Goal: Task Accomplishment & Management: Use online tool/utility

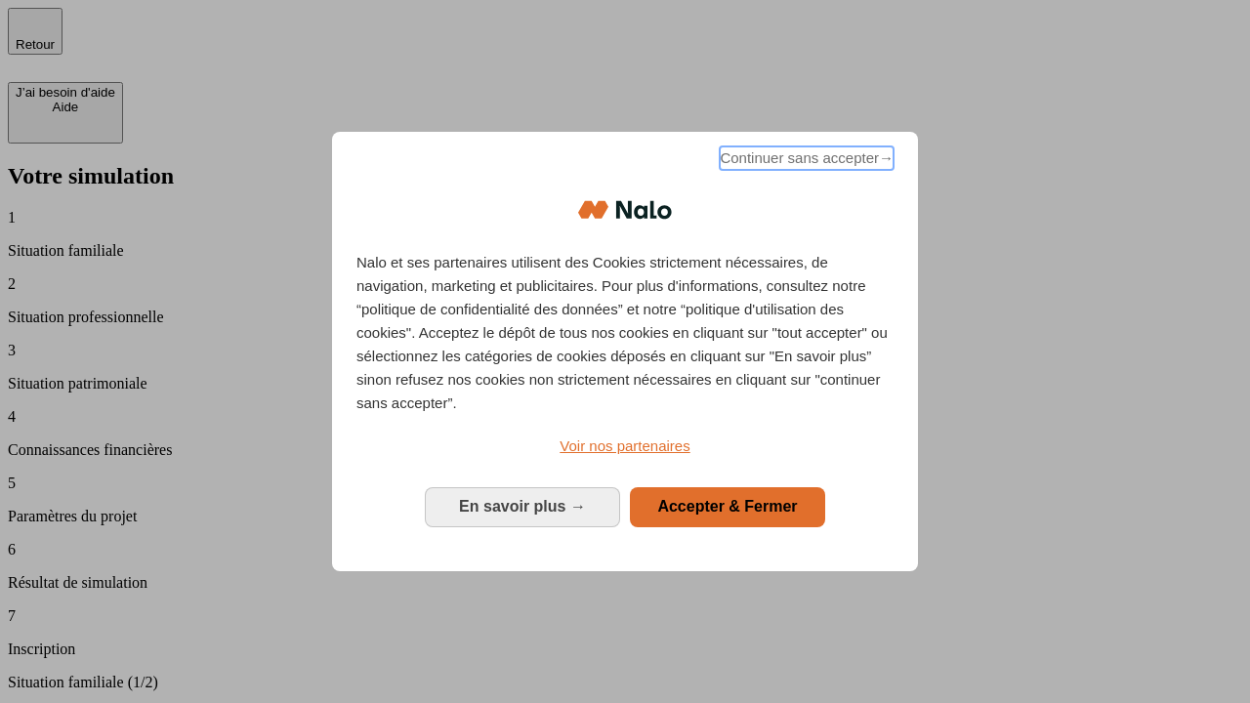
click at [805, 161] on span "Continuer sans accepter →" at bounding box center [807, 158] width 174 height 23
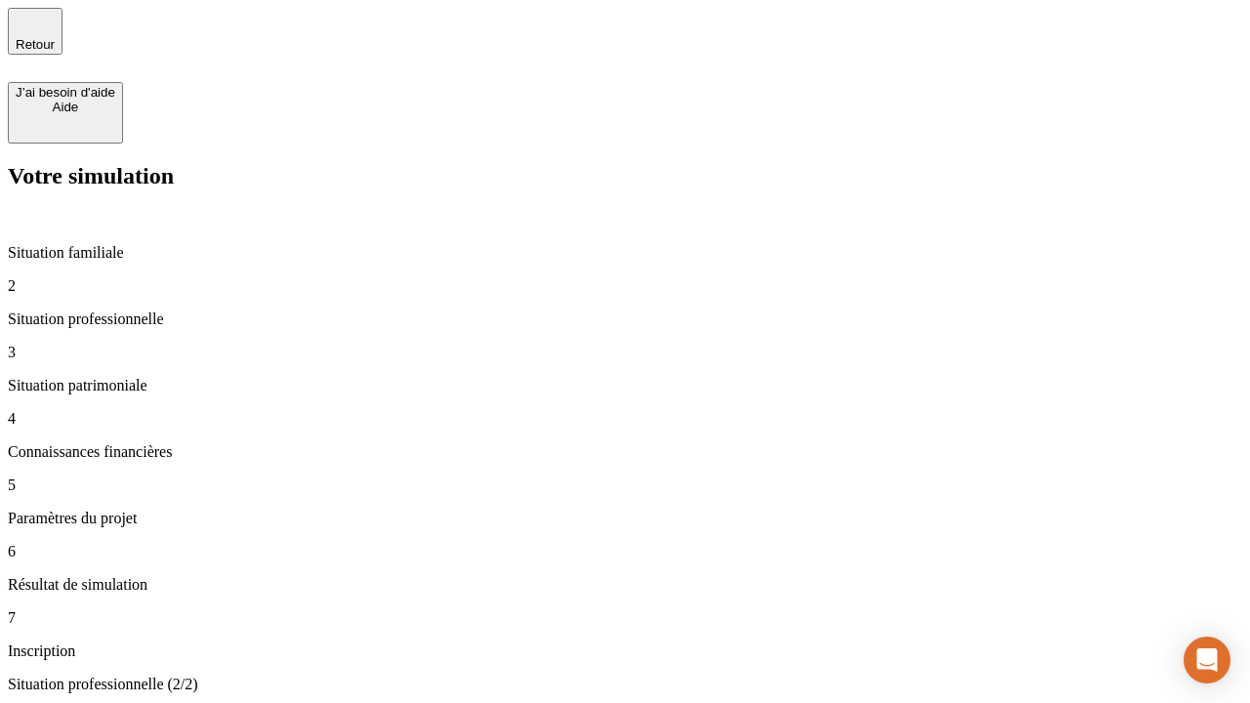
type input "70 000"
type input "1 000"
